Goal: Go to known website: Access a specific website the user already knows

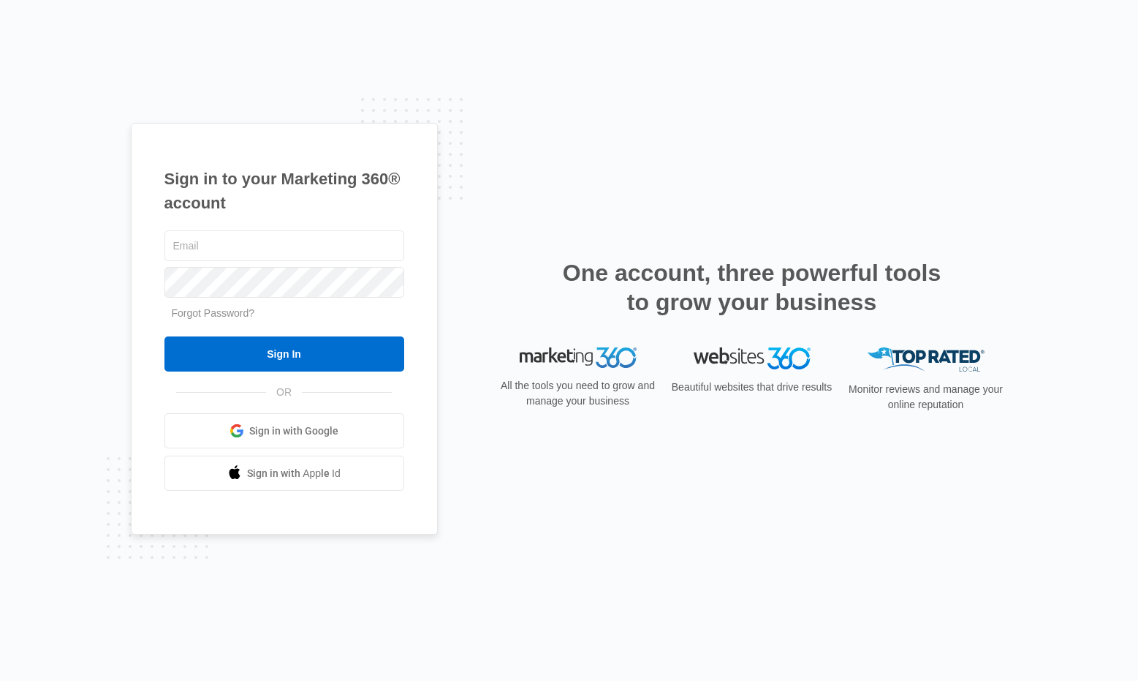
drag, startPoint x: 58, startPoint y: 270, endPoint x: 67, endPoint y: 269, distance: 8.8
click at [64, 269] on div "Sign in to your Marketing 360® account Forgot Password? Sign In OR Sign in with…" at bounding box center [569, 340] width 1138 height 681
click at [199, 249] on input "text" at bounding box center [285, 245] width 240 height 31
type input "[PERSON_NAME][EMAIL_ADDRESS][PERSON_NAME][DOMAIN_NAME]"
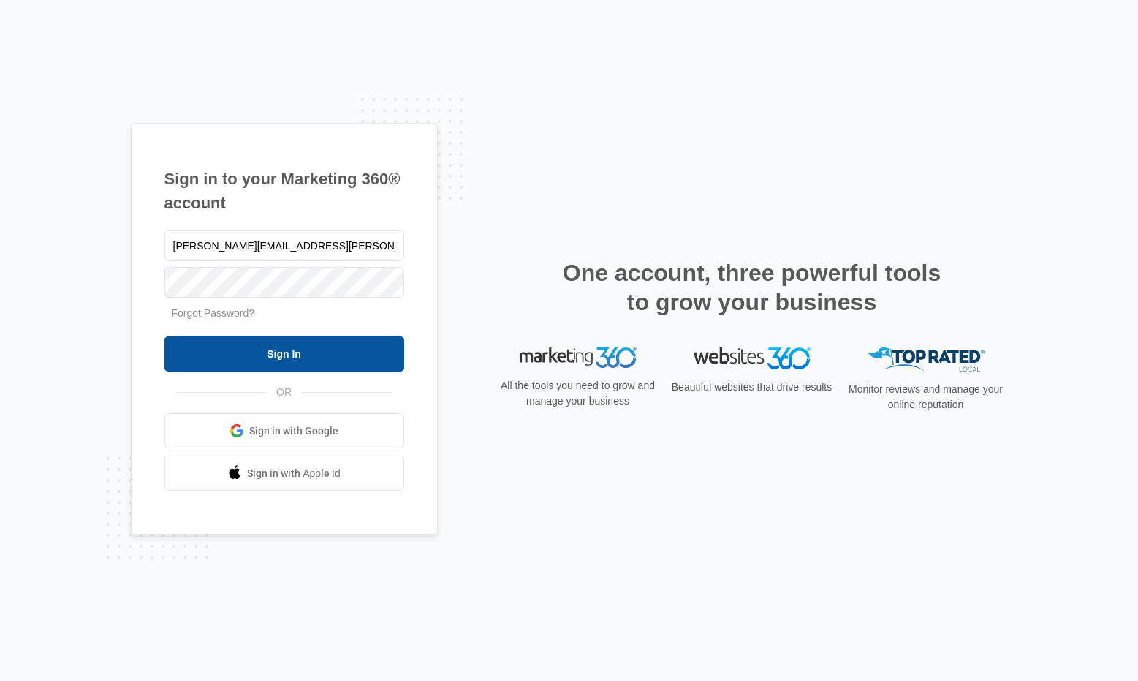
click at [309, 352] on input "Sign In" at bounding box center [285, 353] width 240 height 35
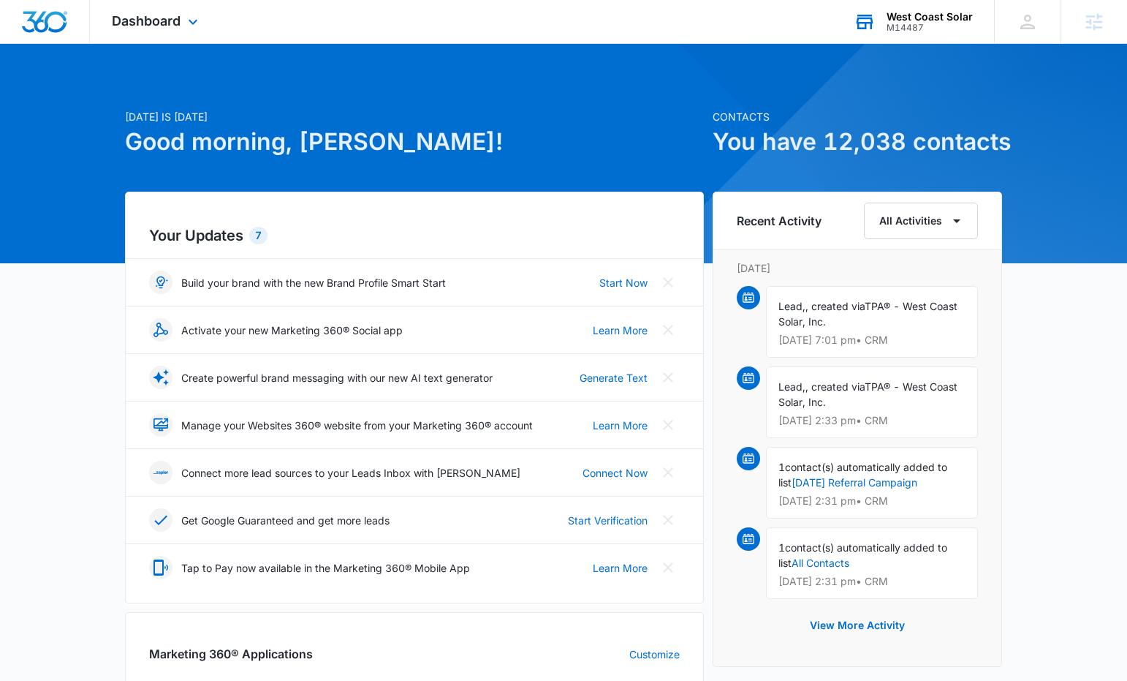
click at [911, 27] on div "M14487" at bounding box center [930, 28] width 86 height 10
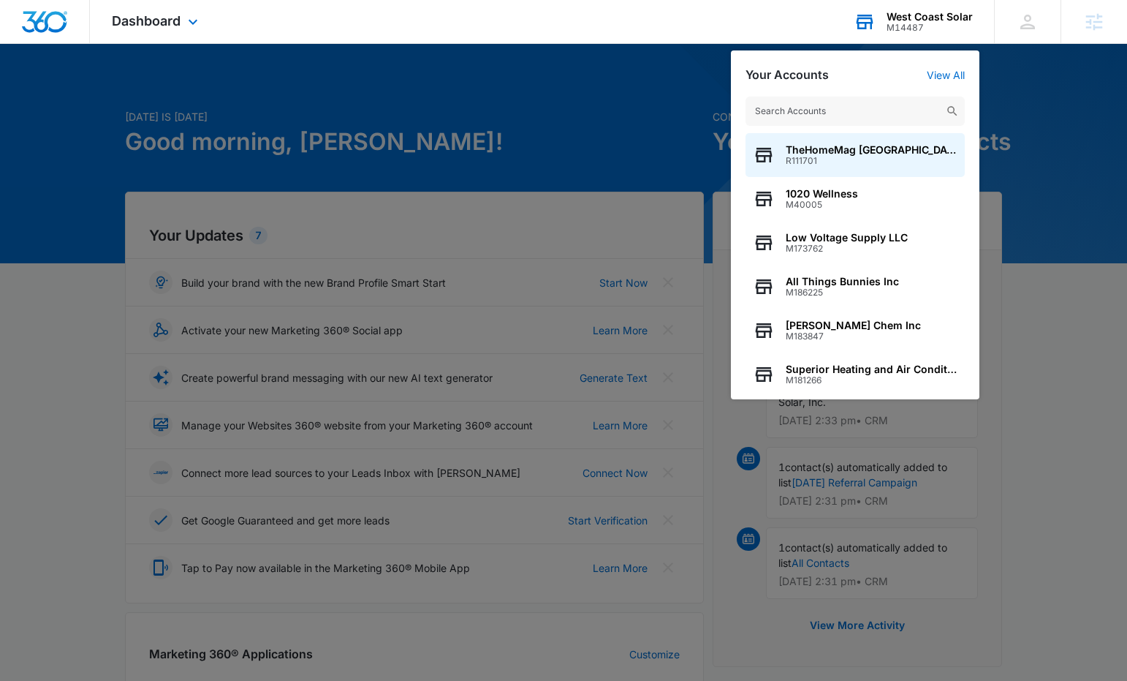
click at [758, 113] on input "text" at bounding box center [855, 111] width 219 height 29
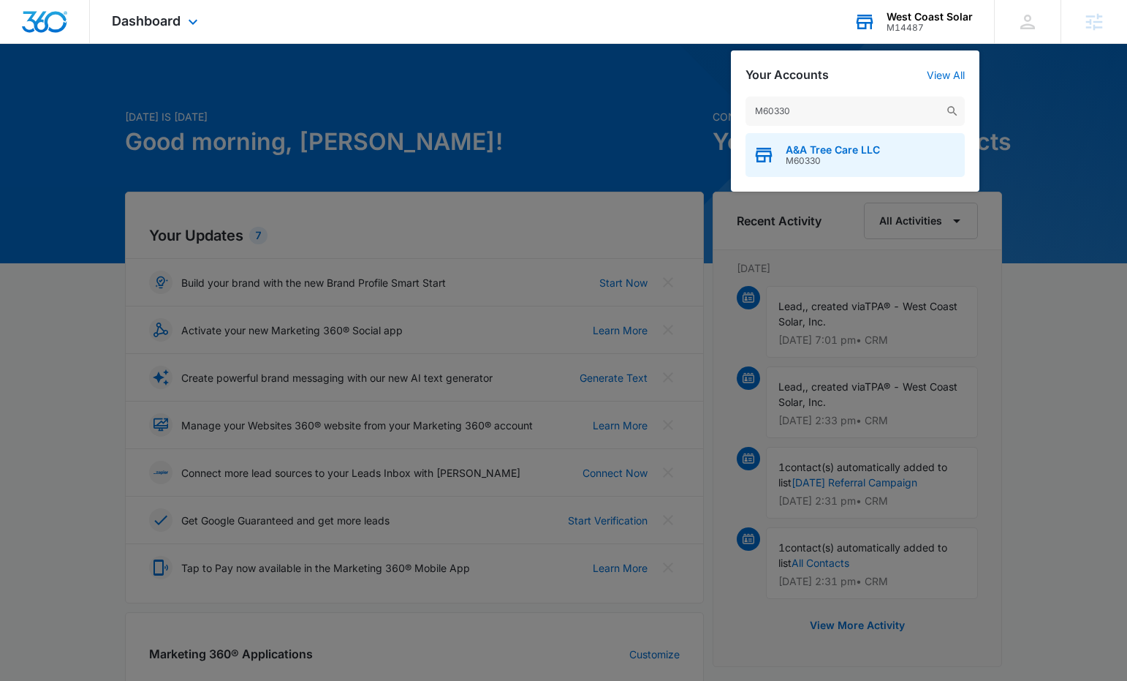
type input "M60330"
click at [844, 156] on span "M60330" at bounding box center [833, 161] width 94 height 10
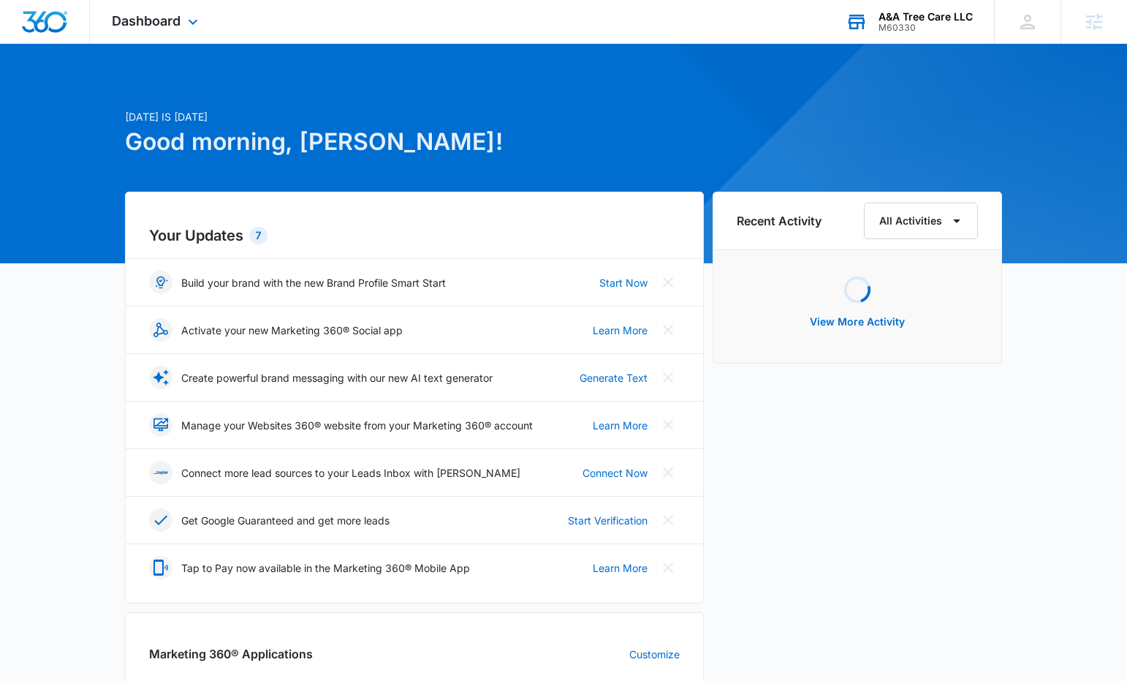
click at [903, 21] on div "A&A Tree Care LLC M60330" at bounding box center [926, 22] width 94 height 22
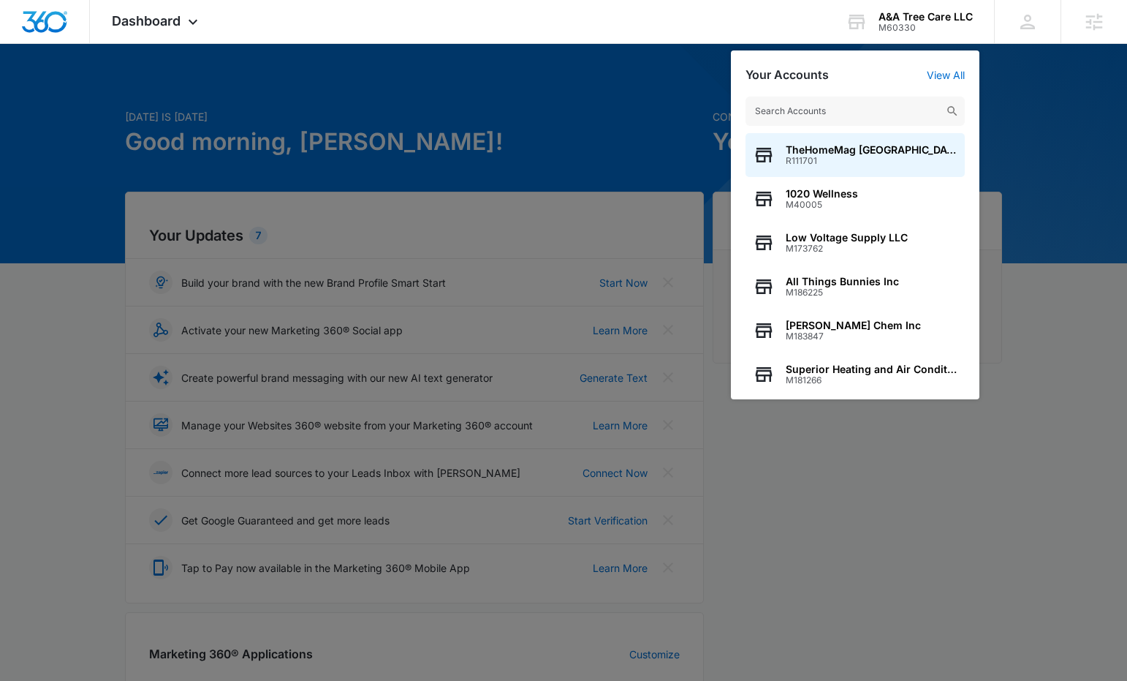
click at [1048, 165] on div at bounding box center [563, 340] width 1127 height 681
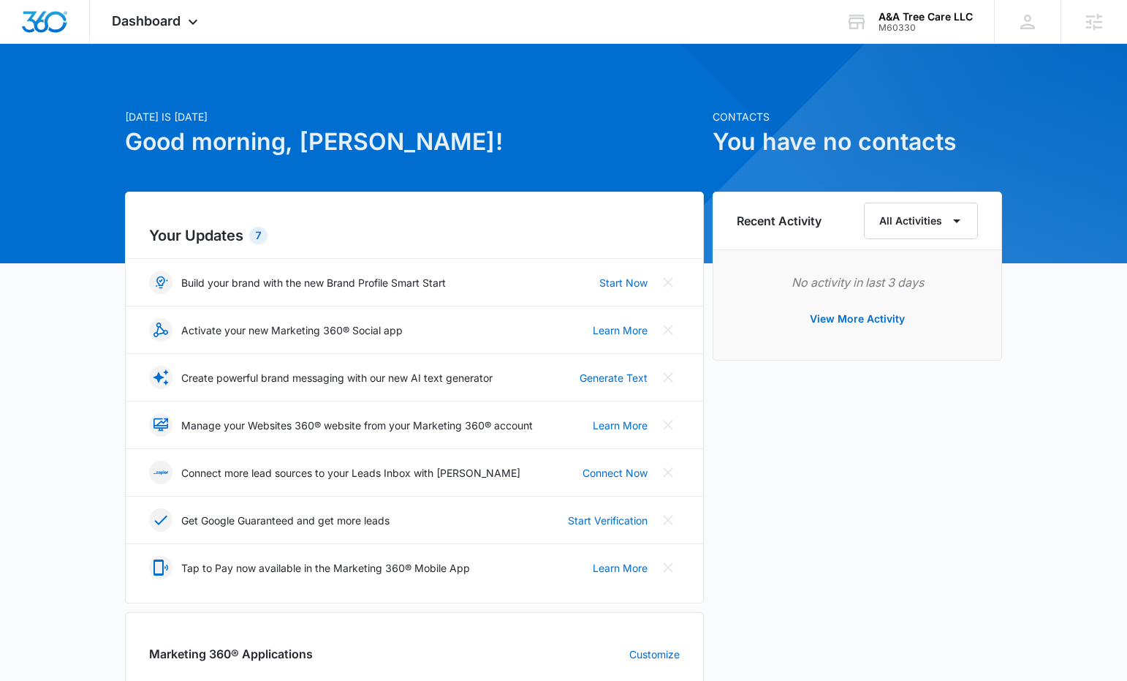
drag, startPoint x: 146, startPoint y: 19, endPoint x: 158, endPoint y: 45, distance: 28.1
click at [148, 20] on span "Dashboard" at bounding box center [146, 20] width 69 height 15
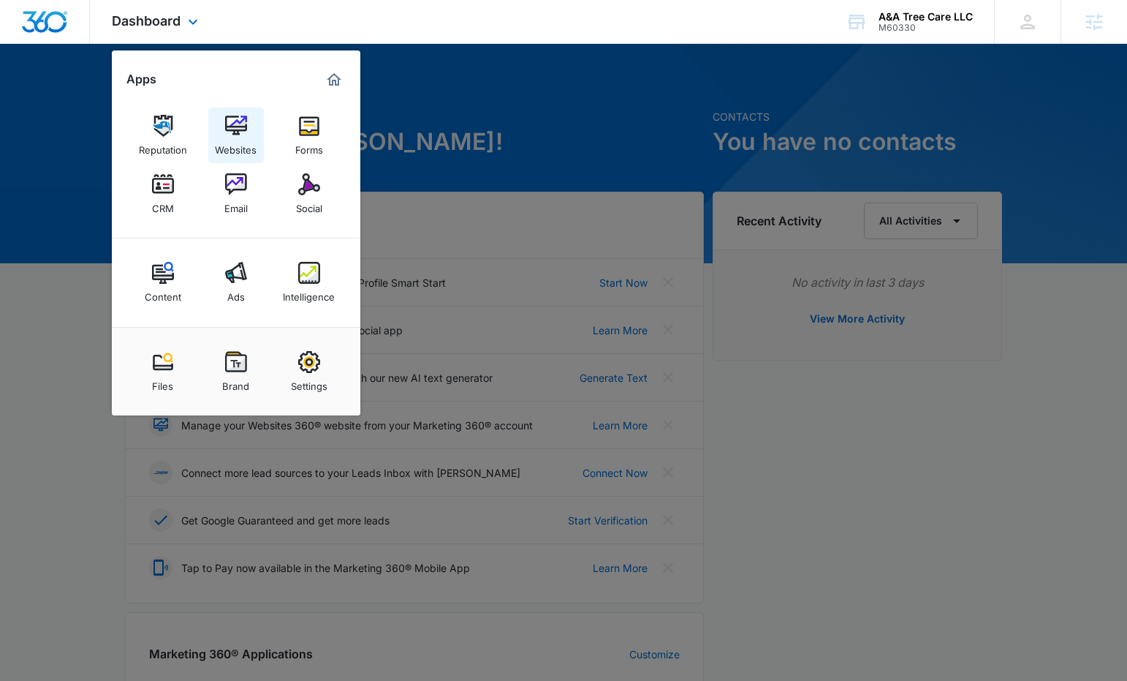
click at [235, 132] on img at bounding box center [236, 126] width 22 height 22
